Goal: Transaction & Acquisition: Book appointment/travel/reservation

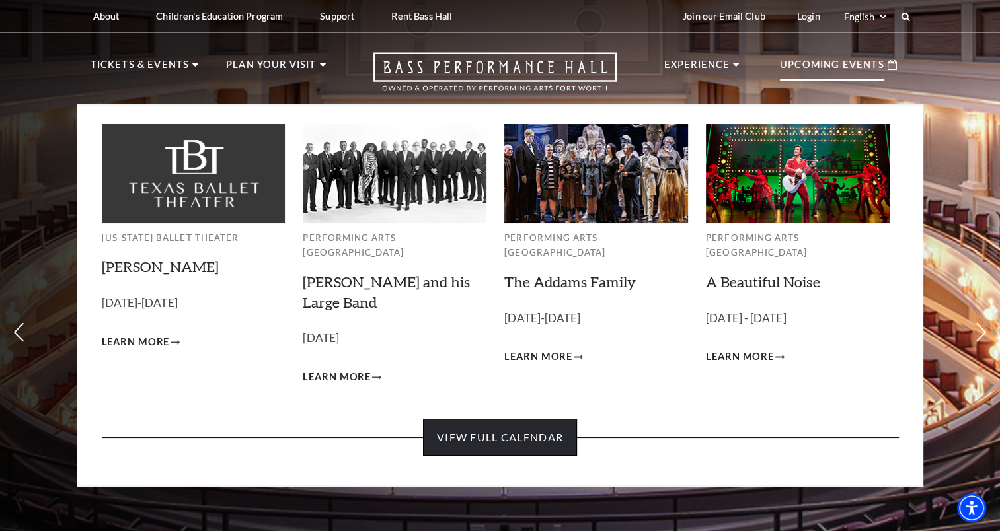
click at [453, 433] on link "View Full Calendar" at bounding box center [500, 437] width 154 height 37
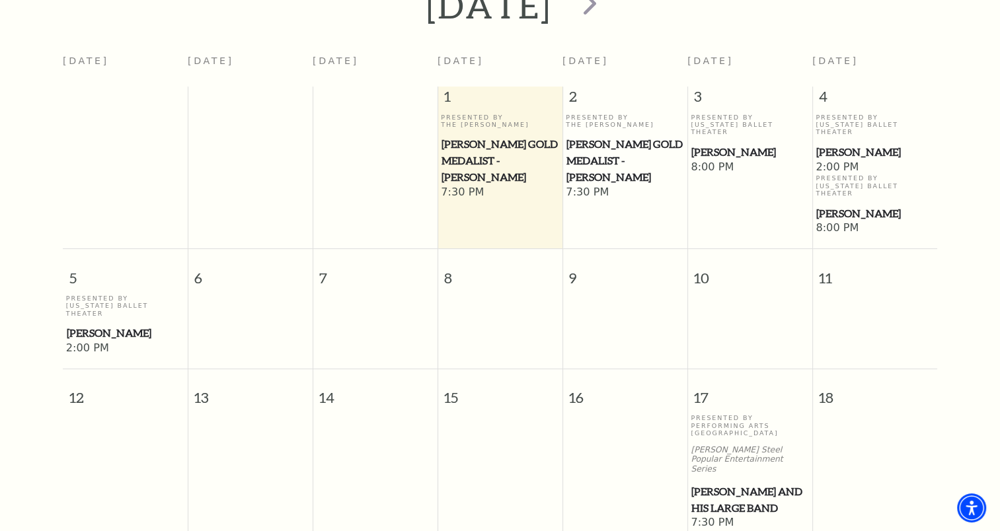
scroll to position [320, 0]
click at [732, 143] on span "[PERSON_NAME]" at bounding box center [749, 151] width 117 height 17
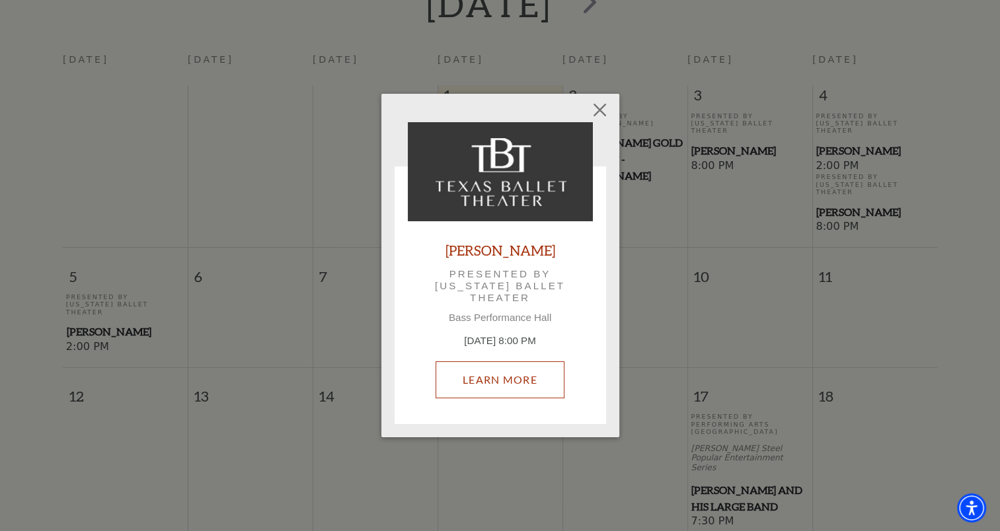
click at [497, 374] on link "Learn More" at bounding box center [499, 379] width 129 height 37
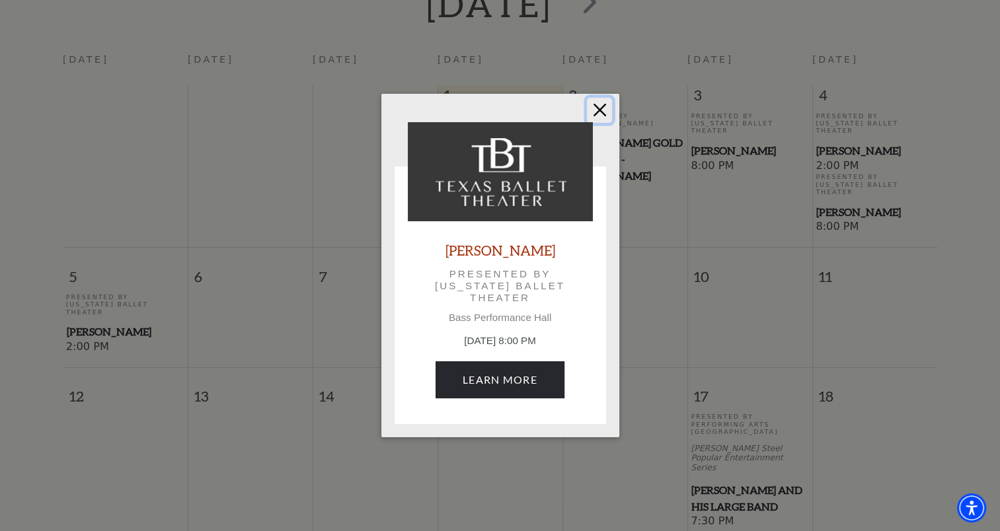
click at [599, 106] on button "Close" at bounding box center [599, 110] width 25 height 25
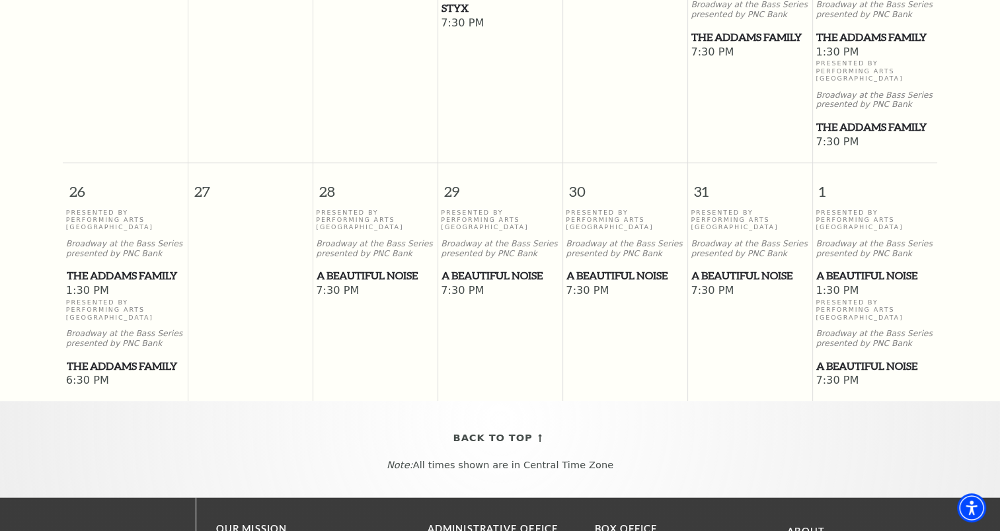
scroll to position [938, 0]
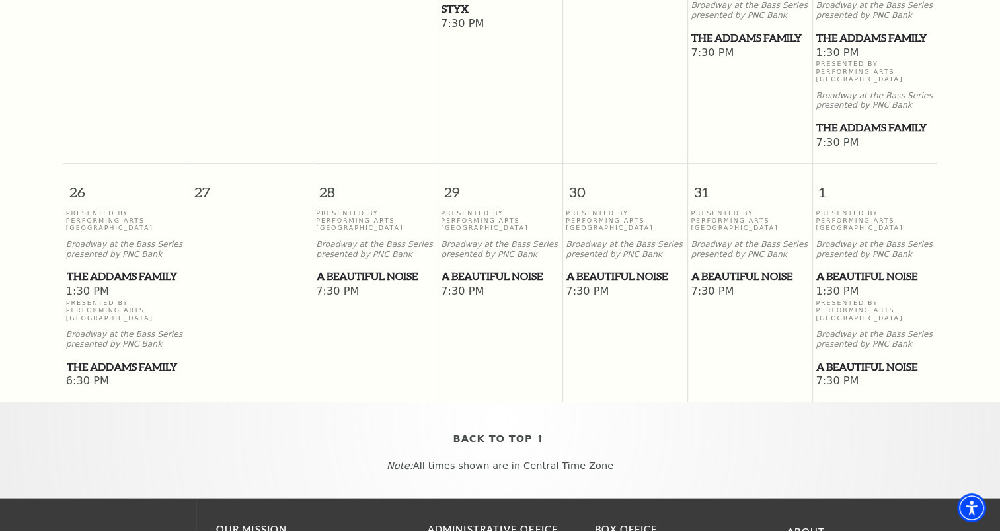
click at [338, 268] on span "A Beautiful Noise" at bounding box center [375, 276] width 117 height 17
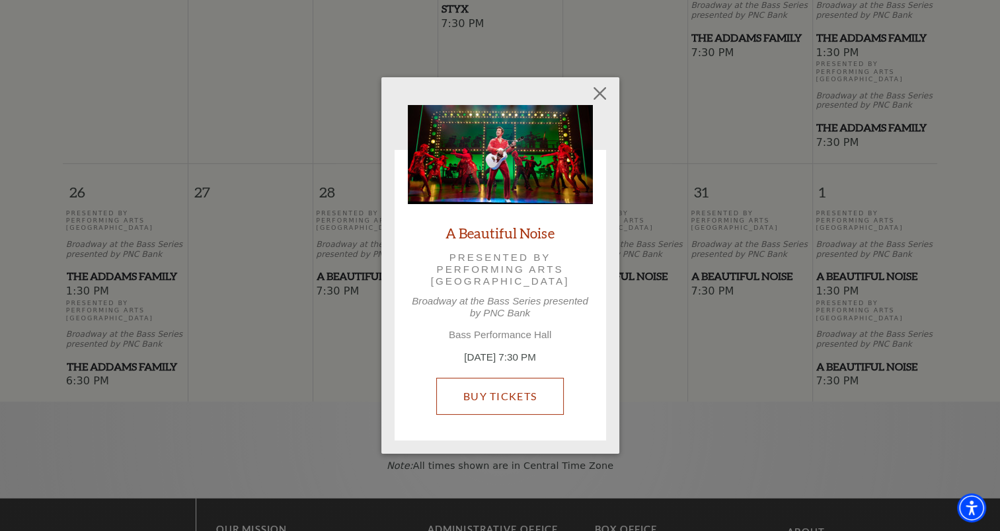
click at [498, 387] on link "Buy Tickets" at bounding box center [500, 396] width 128 height 37
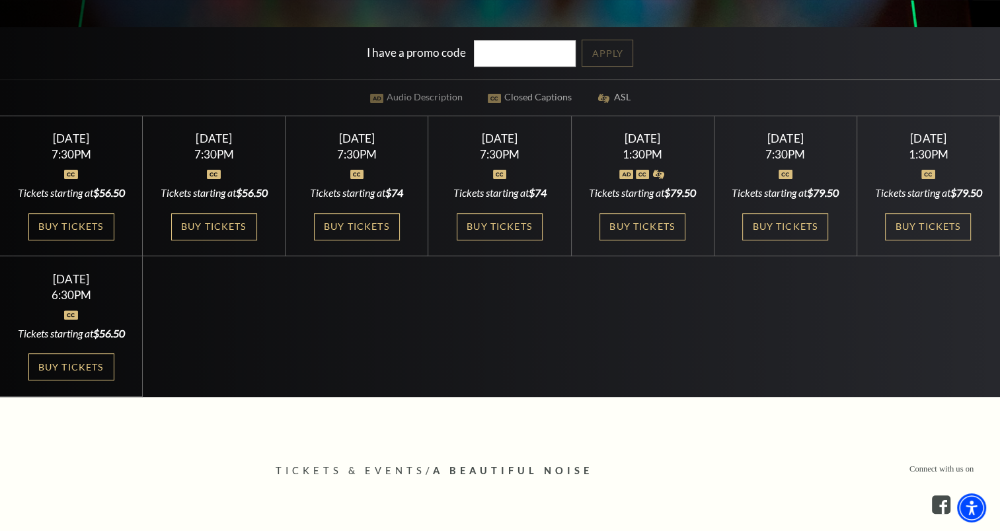
scroll to position [389, 0]
